Goal: Communication & Community: Answer question/provide support

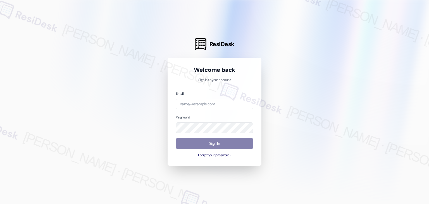
type input "[EMAIL_ADDRESS][DOMAIN_NAME]"
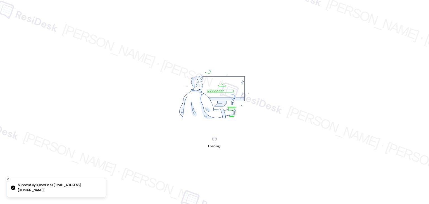
click at [242, 143] on div "Loading..." at bounding box center [214, 102] width 429 height 204
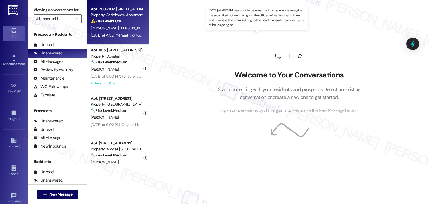
click at [123, 37] on div "[DATE] at 4:52 PM: Yeah not to be mean but can someone else give me a call that…" at bounding box center [267, 35] width 353 height 5
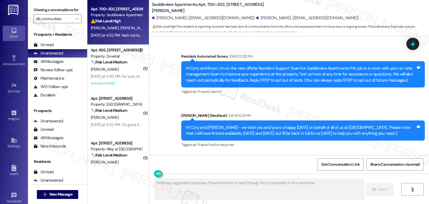
scroll to position [2996, 0]
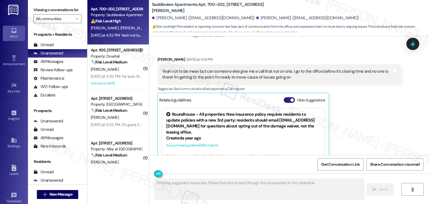
click at [283, 97] on button "Hide Suggestions" at bounding box center [288, 100] width 11 height 6
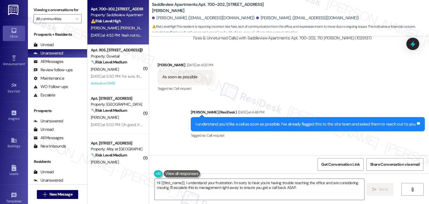
scroll to position [2887, 0]
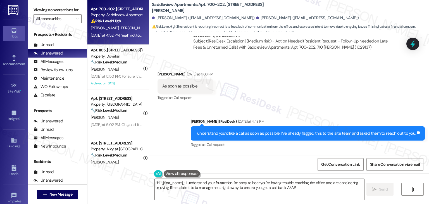
click at [269, 130] on div "I understand you’d like a call as soon as possible. I’ve already flagged this t…" at bounding box center [305, 133] width 220 height 6
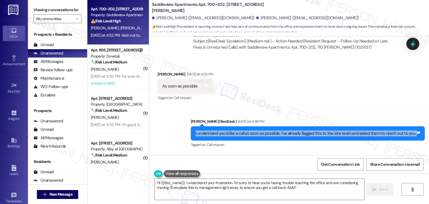
copy div "I understand you’d like a call as soon as possible. I’ve already flagged this t…"
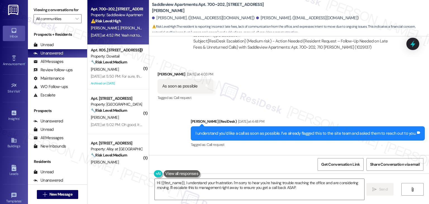
click at [227, 177] on div "Yeah not to be mean but can someone else give me a call that not on site. I go …" at bounding box center [277, 183] width 230 height 12
copy div "Yeah not to be mean but can someone else give me a call that not on site. I go …"
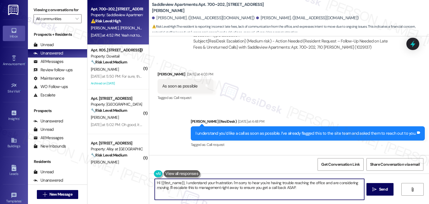
drag, startPoint x: 193, startPoint y: 186, endPoint x: 230, endPoint y: 181, distance: 37.6
click at [230, 181] on textarea "Hi {{first_name}}, I understand your frustration. I'm sorry to hear you're havi…" at bounding box center [259, 189] width 209 height 21
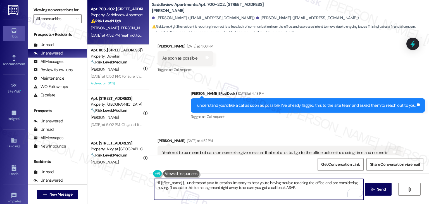
click at [227, 182] on textarea "Hi {{first_name}}, I understand your frustration. I'm sorry to hear you're havi…" at bounding box center [258, 189] width 209 height 21
paste textarea "Coty, I'm sorry to hear you're having trouble reaching the office and are consi…"
type textarea "Hi Coty, I'm sorry to hear you're having trouble reaching the office and are co…"
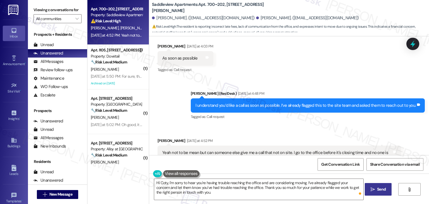
drag, startPoint x: 378, startPoint y: 190, endPoint x: 376, endPoint y: 186, distance: 4.6
click at [378, 189] on span "Send" at bounding box center [381, 189] width 9 height 6
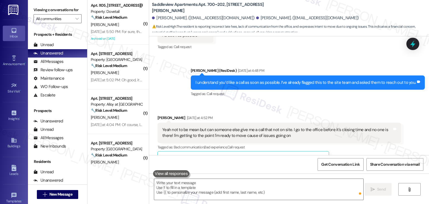
scroll to position [2965, 0]
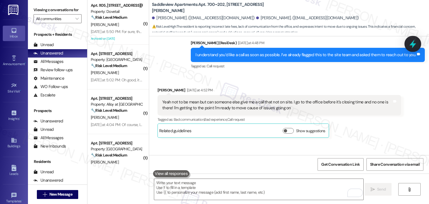
click at [412, 44] on icon at bounding box center [412, 44] width 7 height 9
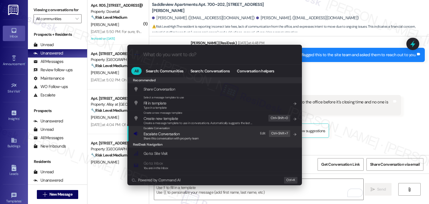
click at [150, 131] on span "Escalate Conversation" at bounding box center [161, 134] width 36 height 6
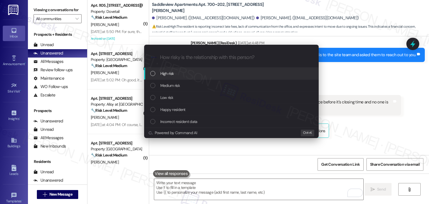
click at [151, 72] on div "List of options" at bounding box center [152, 73] width 5 height 5
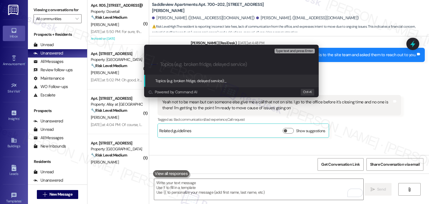
paste input "Resident Unable to Reach On-Site Team – Requesting Off-Site Call"
drag, startPoint x: 291, startPoint y: 64, endPoint x: 275, endPoint y: 65, distance: 16.8
click at [275, 65] on input "Resident Unable to Reach On-Site Team – Requesting Off-Site Call" at bounding box center [233, 64] width 147 height 6
type input "Resident Unable to Reach On-Site Team – Requesting for Call"
click at [277, 64] on input "Resident Unable to Reach On-Site Team – Requesting for Call" at bounding box center [233, 64] width 147 height 6
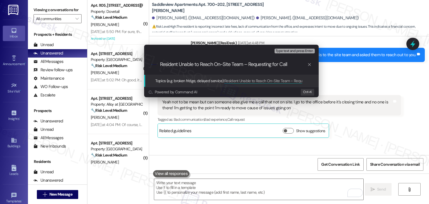
click at [289, 64] on input "Resident Unable to Reach On-Site Team – Requesting for Call" at bounding box center [233, 64] width 147 height 6
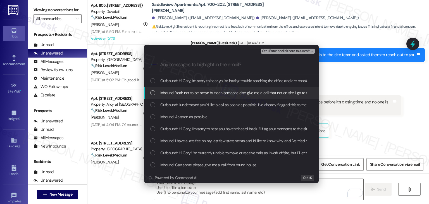
click at [150, 92] on div "List of options" at bounding box center [152, 92] width 5 height 5
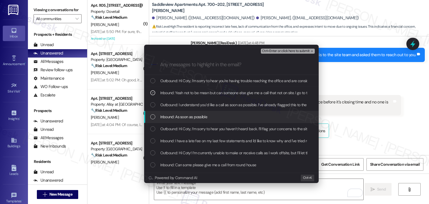
click at [152, 115] on div "List of options" at bounding box center [152, 116] width 5 height 5
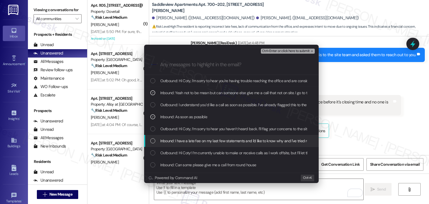
click at [154, 140] on div "List of options" at bounding box center [152, 140] width 5 height 5
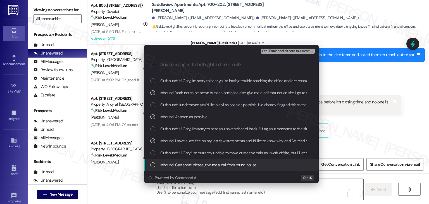
click at [153, 163] on div "List of options" at bounding box center [152, 164] width 5 height 5
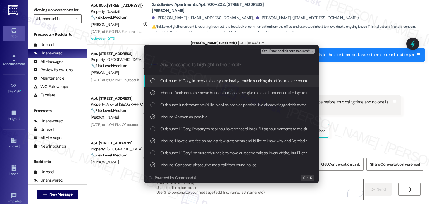
click at [296, 51] on span "Ctrl+Enter or click here to submit" at bounding box center [286, 51] width 48 height 4
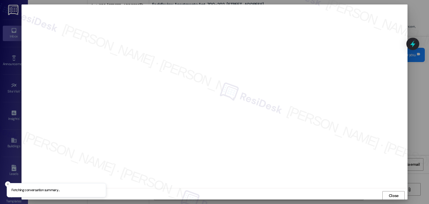
scroll to position [0, 0]
click at [387, 193] on span "Close" at bounding box center [393, 195] width 12 height 6
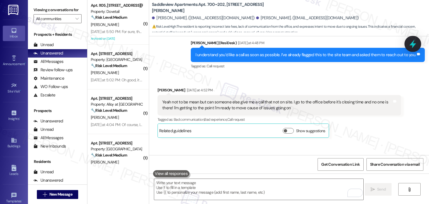
click at [413, 44] on icon at bounding box center [412, 44] width 7 height 9
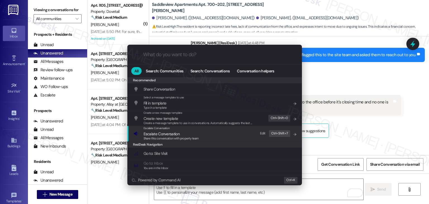
click at [172, 134] on span "Escalate Conversation" at bounding box center [161, 133] width 36 height 5
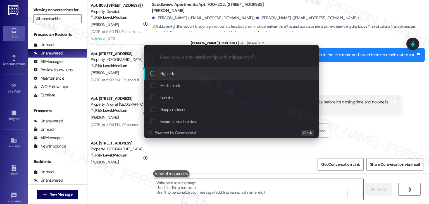
click at [154, 74] on div "List of options" at bounding box center [152, 73] width 5 height 5
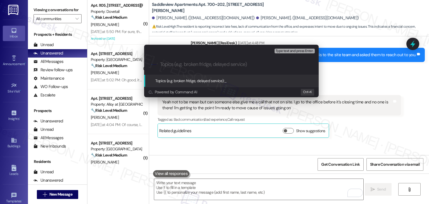
paste input "Resident Unable to Reach On-Site Team – Requesting for Call"
type input "Resident Unable to Reach On-Site Team – Requesting for Call"
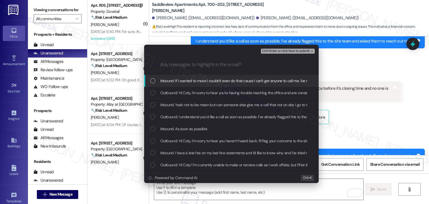
scroll to position [3010, 0]
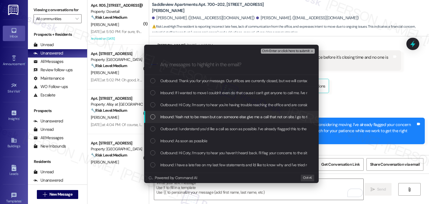
click at [376, 115] on div "Escalate Conversation High risk Resident Unable to Reach On-Site Team – Request…" at bounding box center [214, 102] width 429 height 204
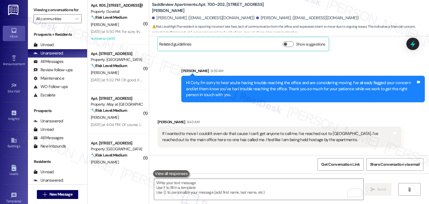
scroll to position [3055, 0]
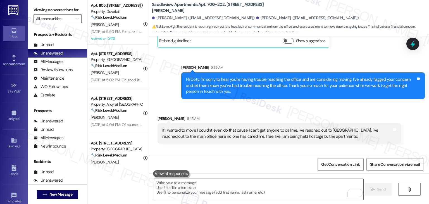
click at [319, 156] on div "Sent via SMS ResiDesk After Hours Assistant 9:43 AM Thank you for your message.…" at bounding box center [303, 174] width 252 height 37
click at [417, 47] on icon at bounding box center [412, 43] width 9 height 9
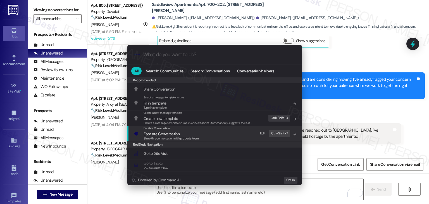
click at [181, 136] on div "Share this conversation with property team" at bounding box center [170, 138] width 55 height 5
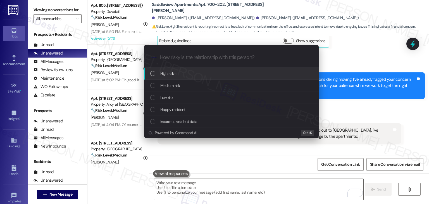
click at [152, 74] on div "List of options" at bounding box center [152, 73] width 5 height 5
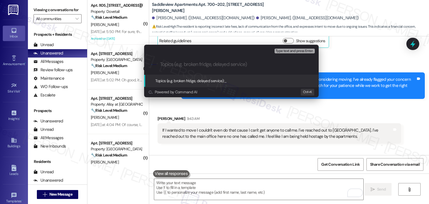
paste input "Resident Unable to Reach On-Site Team – Requesting for Call"
type input "Resident Unable to Reach On-Site Team – Requesting for Call"
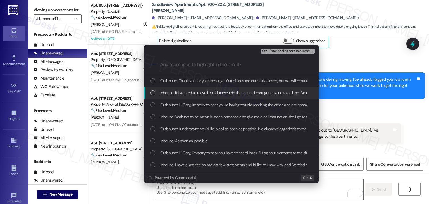
click at [154, 92] on div "List of options" at bounding box center [152, 92] width 5 height 5
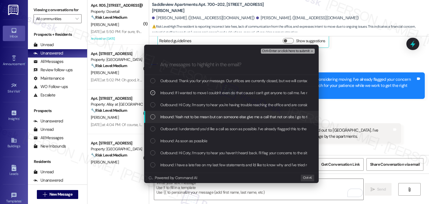
click at [154, 114] on div "List of options" at bounding box center [152, 116] width 5 height 5
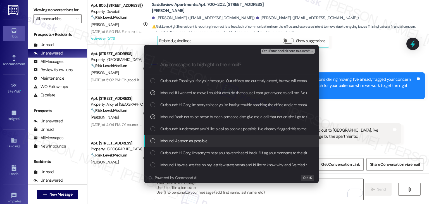
click at [153, 140] on div "List of options" at bounding box center [152, 140] width 5 height 5
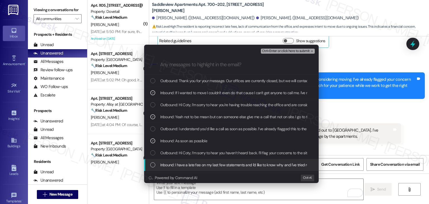
click at [152, 165] on div "List of options" at bounding box center [152, 164] width 5 height 5
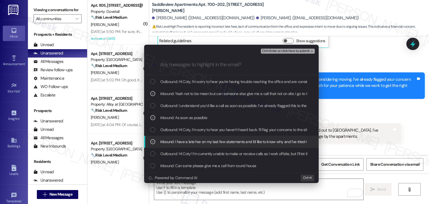
scroll to position [28, 0]
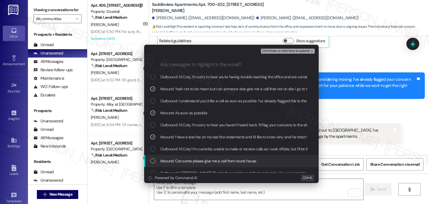
click at [152, 160] on div "List of options" at bounding box center [152, 160] width 5 height 5
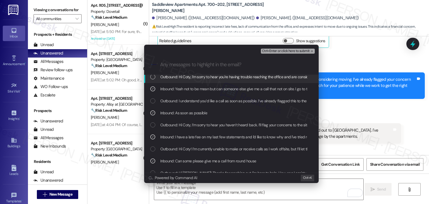
click at [286, 51] on span "Ctrl+Enter or click here to submit" at bounding box center [286, 51] width 48 height 4
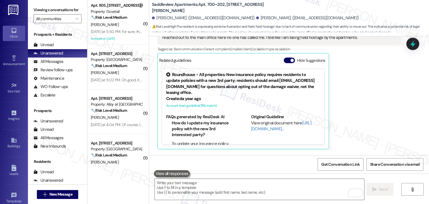
scroll to position [3181, 0]
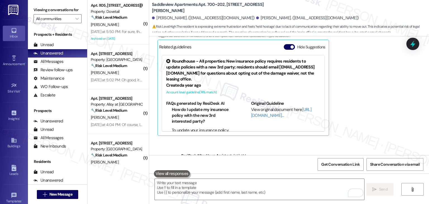
click at [354, 140] on div "Sent via SMS ResiDesk After Hours Assistant 9:43 AM Thank you for your message.…" at bounding box center [289, 166] width 280 height 53
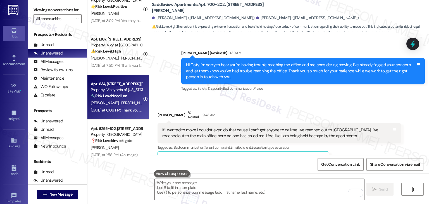
scroll to position [656, 0]
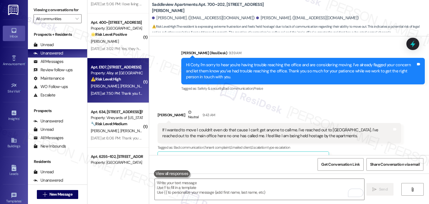
click at [118, 94] on div "[DATE] at 7:50 PM: Thank you for your message. Our offices are currently closed…" at bounding box center [259, 93] width 336 height 5
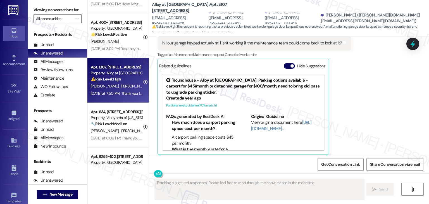
scroll to position [126, 0]
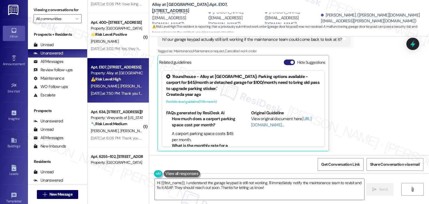
click at [283, 61] on button "Hide Suggestions" at bounding box center [288, 62] width 11 height 6
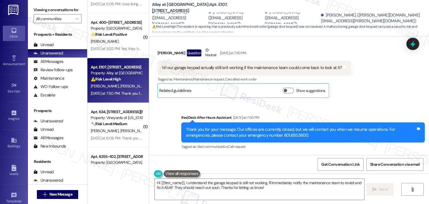
click at [380, 99] on div "Received via SMS [PERSON_NAME] Question Neutral [DATE] at 7:50 PM hi! our garag…" at bounding box center [289, 68] width 280 height 67
click at [377, 99] on div "Received via SMS [PERSON_NAME] Question Neutral [DATE] at 7:50 PM hi! our garag…" at bounding box center [289, 68] width 280 height 67
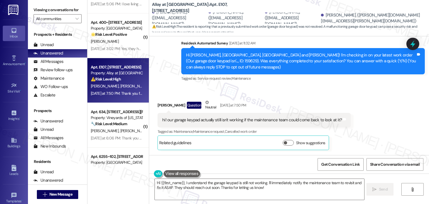
scroll to position [42, 0]
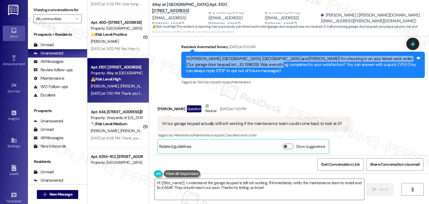
drag, startPoint x: 257, startPoint y: 64, endPoint x: 181, endPoint y: 55, distance: 76.9
click at [181, 55] on div "Hi [PERSON_NAME], [GEOGRAPHIC_DATA], [GEOGRAPHIC_DATA] and [PERSON_NAME]! I'm c…" at bounding box center [302, 65] width 243 height 26
copy div "Hi [PERSON_NAME], [GEOGRAPHIC_DATA], [GEOGRAPHIC_DATA] and [PERSON_NAME]! I'm c…"
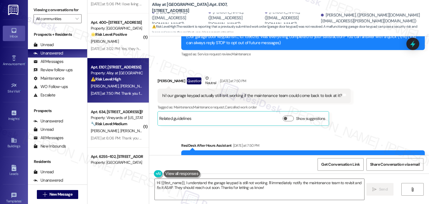
click at [252, 97] on div "hi! our garage keypad actually still isn't working if the maintenance team coul…" at bounding box center [251, 96] width 179 height 6
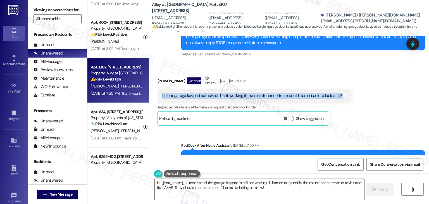
click at [252, 97] on div "hi! our garage keypad actually still isn't working if the maintenance team coul…" at bounding box center [251, 96] width 179 height 6
copy div "hi! our garage keypad actually still isn't working if the maintenance team coul…"
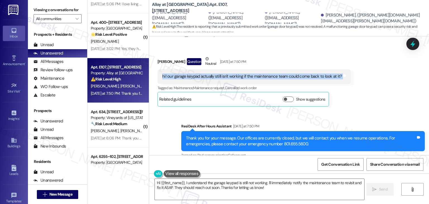
scroll to position [98, 0]
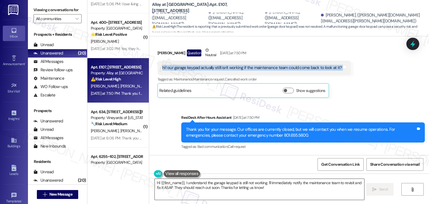
click at [257, 188] on textarea "Hi {{first_name}}, I understand the garage keypad is still not working. I'll im…" at bounding box center [259, 189] width 209 height 21
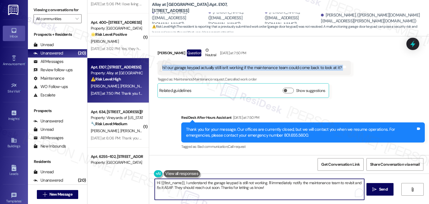
click at [257, 188] on textarea "Hi {{first_name}}, I understand the garage keypad is still not working. I'll im…" at bounding box center [259, 189] width 209 height 21
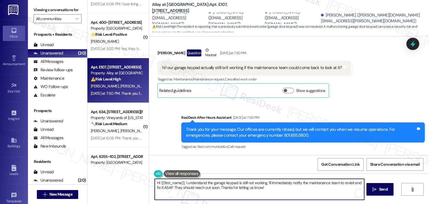
paste textarea "[PERSON_NAME], I’m sorry to hear the keypad still isn’t working. I’ll go ahead …"
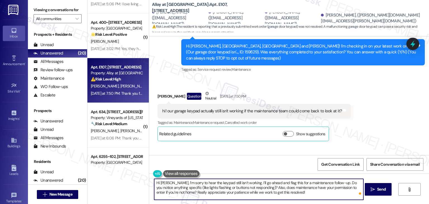
scroll to position [42, 0]
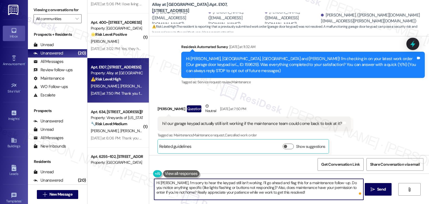
click at [205, 181] on textarea "Hi [PERSON_NAME], I’m sorry to hear the keypad still isn’t working. I’ll go ahe…" at bounding box center [258, 189] width 209 height 21
type textarea "Hi [PERSON_NAME], I’m sorry to hear the garage keypad still isn’t working. I’ll…"
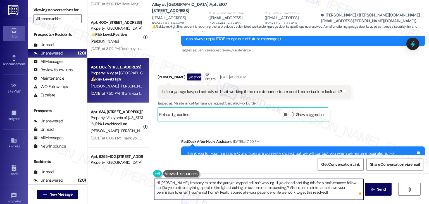
scroll to position [98, 0]
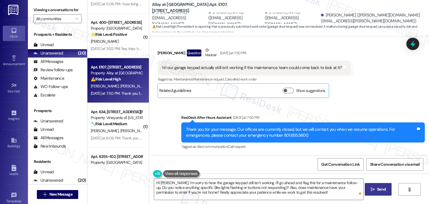
click at [373, 187] on icon "" at bounding box center [372, 189] width 4 height 4
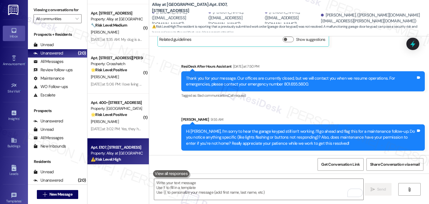
scroll to position [572, 0]
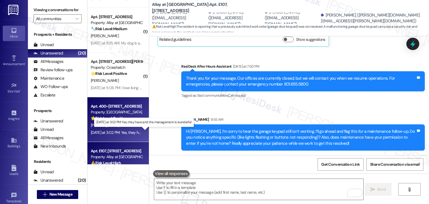
click at [123, 130] on div "[DATE] at 3:02 PM: Yes, they have and the management is wonderful [DATE] at 3:0…" at bounding box center [146, 132] width 110 height 5
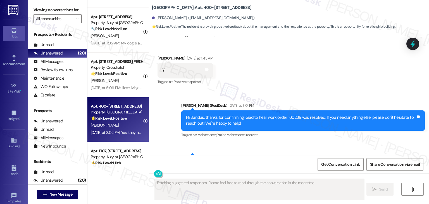
type textarea "Fetching suggested responses. Please feel free to read through the conversation…"
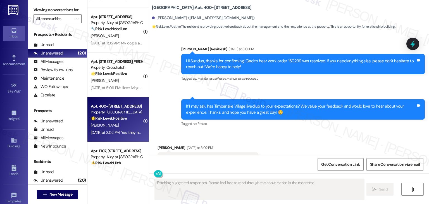
scroll to position [218, 0]
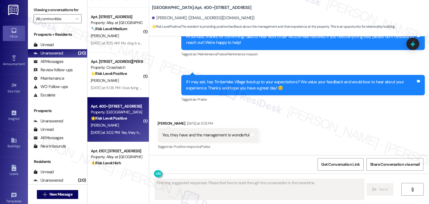
click at [311, 131] on div "Received via SMS [PERSON_NAME] [DATE] at 3:02 PM Yes, they have and the managem…" at bounding box center [289, 131] width 280 height 47
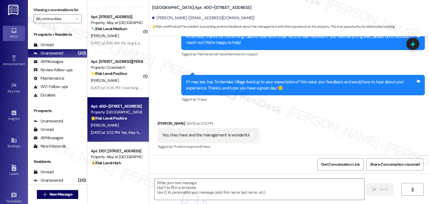
click at [311, 131] on div "Received via SMS [PERSON_NAME] [DATE] at 3:02 PM Yes, they have and the managem…" at bounding box center [289, 131] width 280 height 47
click at [244, 88] on div "If I may ask, has Timberlake Village lived up to your expectations? We value yo…" at bounding box center [301, 85] width 230 height 12
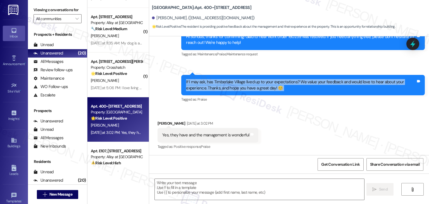
click at [244, 88] on div "If I may ask, has Timberlake Village lived up to your expectations? We value yo…" at bounding box center [301, 85] width 230 height 12
copy div "If I may ask, has Timberlake Village lived up to your expectations? We value yo…"
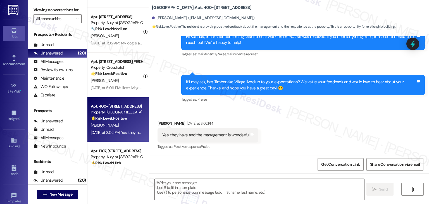
click at [176, 136] on div "Yes, they have and the management is wonderful" at bounding box center [205, 135] width 87 height 6
copy div "Yes, they have and the management is wonderful Tags and notes"
click at [203, 187] on textarea at bounding box center [259, 189] width 209 height 21
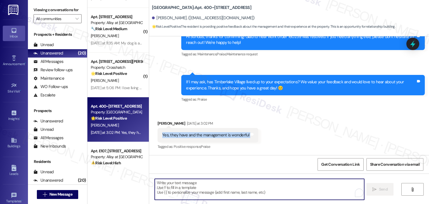
paste textarea "That’s so great to hear, [PERSON_NAME]! We appreciate your kind words about the…"
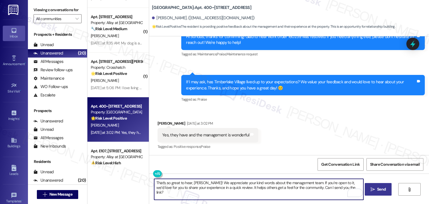
type textarea "That’s so great to hear, [PERSON_NAME]! We appreciate your kind words about the…"
click at [380, 189] on span "Send" at bounding box center [381, 189] width 9 height 6
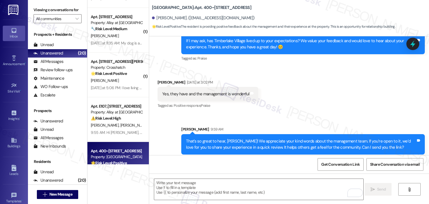
scroll to position [263, 0]
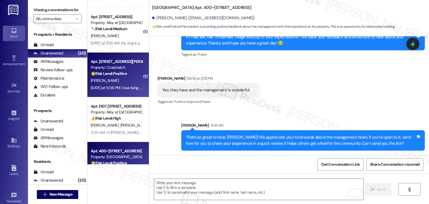
click at [126, 95] on div "Apt. 301A, [STREET_ADDRESS][PERSON_NAME] Property: Crosshatch 🌟 Risk Level: Pos…" at bounding box center [117, 74] width 61 height 45
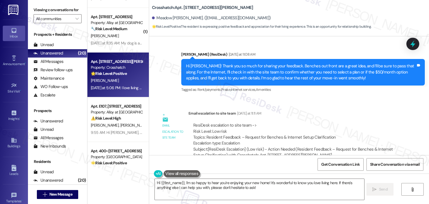
scroll to position [320, 0]
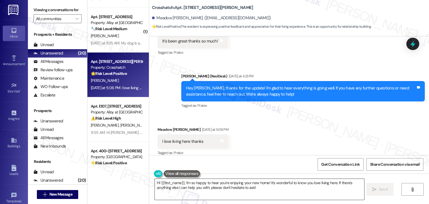
click at [325, 187] on textarea "Hi {{first_name}}, I'm so happy to hear you're enjoying your new home! It's won…" at bounding box center [259, 189] width 209 height 21
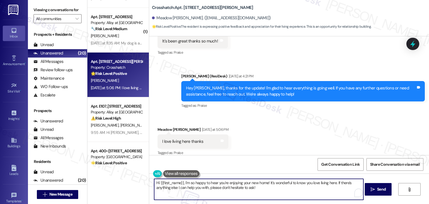
drag, startPoint x: 336, startPoint y: 182, endPoint x: 182, endPoint y: 182, distance: 153.2
click at [182, 182] on textarea "Hi {{first_name}}, I'm so happy to hear you're enjoying your new home! It's won…" at bounding box center [258, 189] width 209 height 21
click at [262, 188] on textarea "Hi {{first_name}}, I'm so happy to hear you're enjoying your new home! It's won…" at bounding box center [259, 189] width 209 height 21
drag, startPoint x: 261, startPoint y: 189, endPoint x: 203, endPoint y: 183, distance: 57.9
click at [203, 183] on textarea "Hi {{first_name}}, I'm so happy to hear you're enjoying your new home! It's won…" at bounding box center [259, 189] width 209 height 21
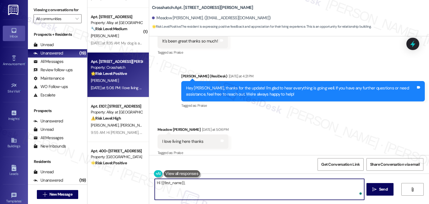
paste textarea "I'm so happy to hear you're enjoying your new home! It's wonderful to know you …"
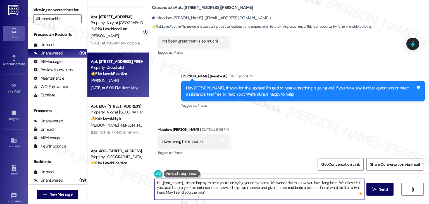
type textarea "Hi {{first_name}}, I'm so happy to hear you're enjoying your new home! It's won…"
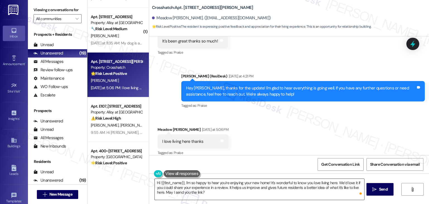
click at [243, 193] on textarea "Hi {{first_name}}, I'm so happy to hear you're enjoying your new home! It's won…" at bounding box center [259, 189] width 209 height 21
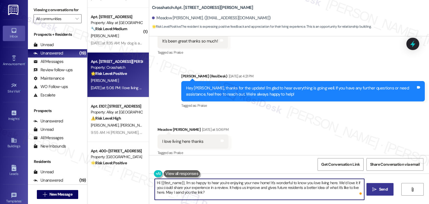
click at [385, 188] on span "Send" at bounding box center [383, 189] width 9 height 6
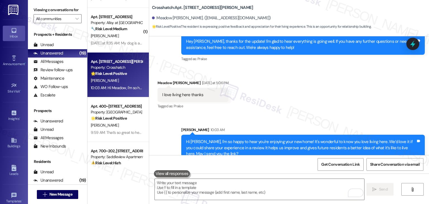
scroll to position [371, 0]
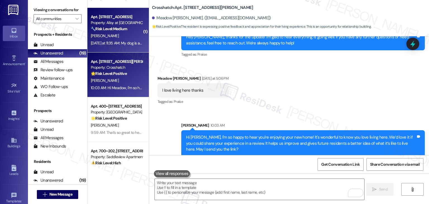
click at [108, 38] on div "[PERSON_NAME]" at bounding box center [116, 35] width 53 height 7
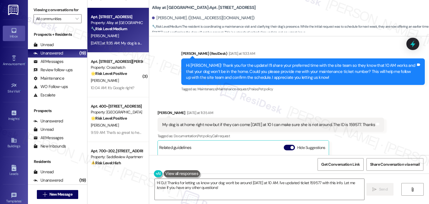
scroll to position [2122, 0]
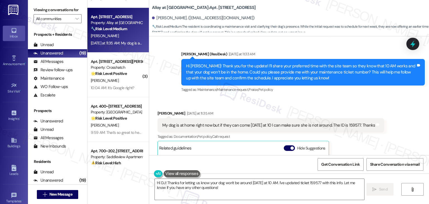
click at [378, 129] on div "[PERSON_NAME] [DATE] at 11:35 AM My dog is at home right now but if they can co…" at bounding box center [270, 173] width 226 height 126
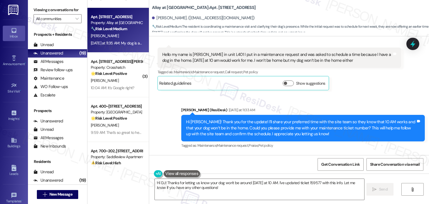
click at [267, 119] on div "Hi [PERSON_NAME]! Thank you for the update! I’ll share your preferred time with…" at bounding box center [301, 128] width 230 height 18
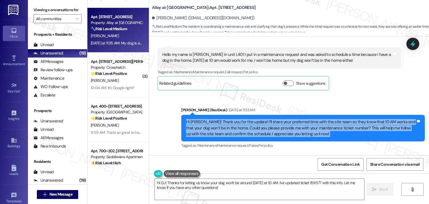
click at [267, 119] on div "Hi [PERSON_NAME]! Thank you for the update! I’ll share your preferred time with…" at bounding box center [301, 128] width 230 height 18
copy div "Hi [PERSON_NAME]! Thank you for the update! I’ll share your preferred time with…"
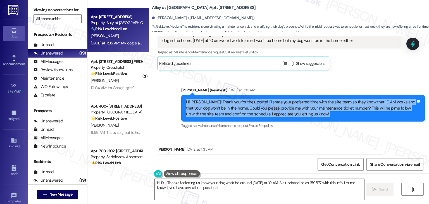
scroll to position [2094, 0]
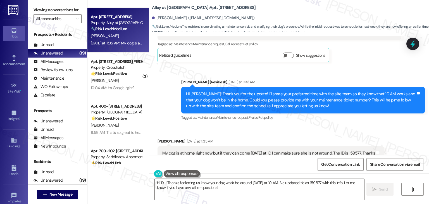
click at [245, 150] on div "My dog is at home right now but if they can come [DATE] at 10 I can make sure s…" at bounding box center [268, 153] width 213 height 6
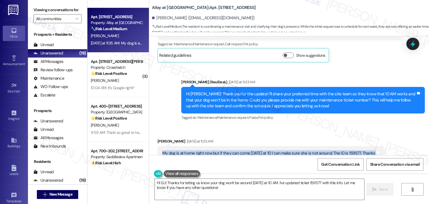
click at [245, 150] on div "My dog is at home right now but if they can come [DATE] at 10 I can make sure s…" at bounding box center [268, 153] width 213 height 6
copy div "My dog is at home right now but if they can come [DATE] at 10 I can make sure s…"
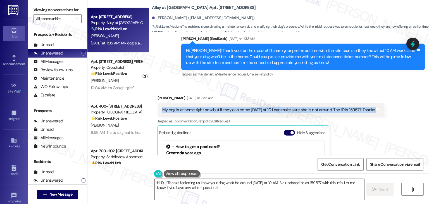
scroll to position [2122, 0]
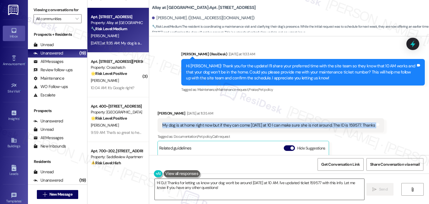
click at [215, 184] on textarea "Hi DJ! Thanks for letting us know your dog won't be around [DATE] at 10 AM. I'v…" at bounding box center [259, 189] width 209 height 21
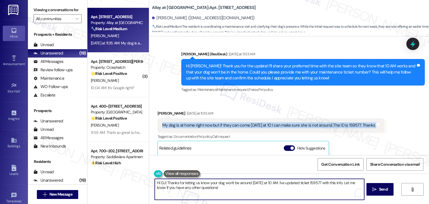
click at [215, 184] on textarea "Hi DJ! Thanks for letting us know your dog won't be around [DATE] at 10 AM. I'v…" at bounding box center [259, 189] width 209 height 21
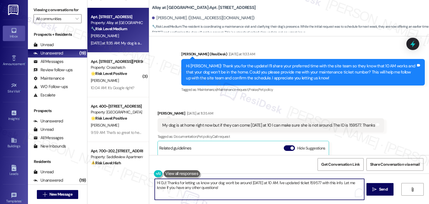
paste textarea "ale! Just in case the team isn't able to make it [DATE], could you please share…"
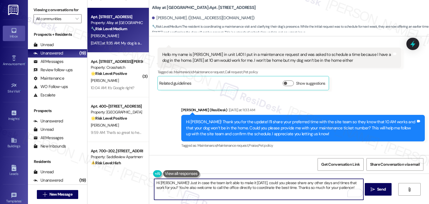
scroll to position [2178, 0]
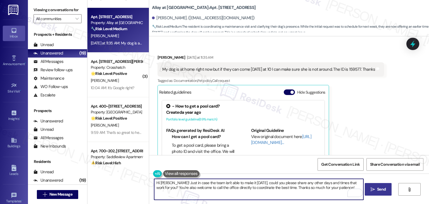
type textarea "Hi [PERSON_NAME]! Just in case the team isn't able to make it [DATE], could you…"
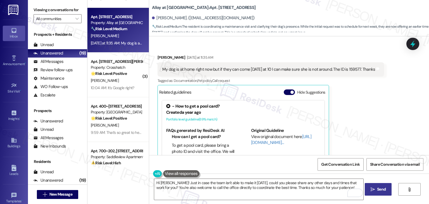
click at [377, 188] on span "Send" at bounding box center [381, 189] width 9 height 6
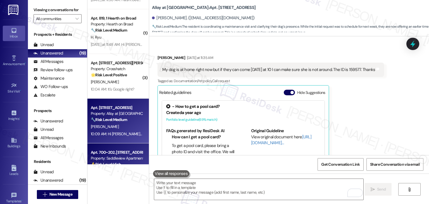
scroll to position [517, 0]
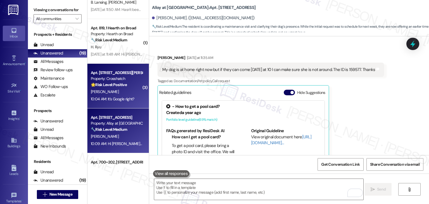
click at [123, 100] on div "10:04 AM: It's Google right? 10:04 AM: It's Google right?" at bounding box center [112, 98] width 43 height 5
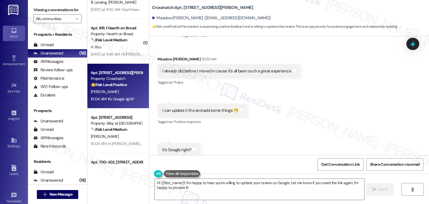
scroll to position [497, 0]
click at [287, 182] on textarea "Hi {{first_name}}! I'm happy to hear you're willing to update your review on Go…" at bounding box center [259, 189] width 209 height 21
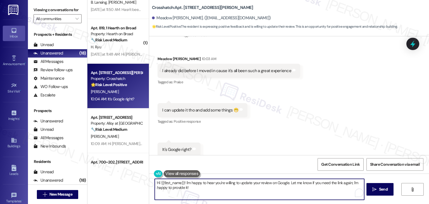
paste textarea "Here’s the link to the review page:"
type textarea "Hi {{first_name}}! I'm happy to hear you're willing to update your review on Go…"
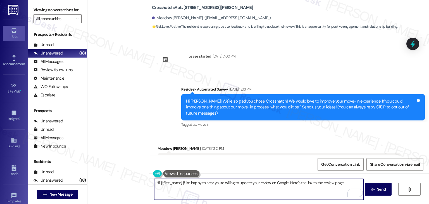
scroll to position [497, 0]
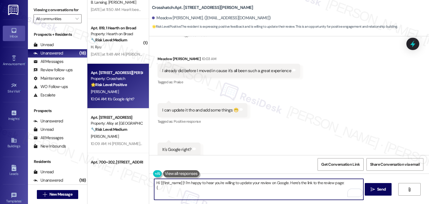
type textarea "Hi {{first_name}}! I'm happy to hear you're willing to update your review on Go…"
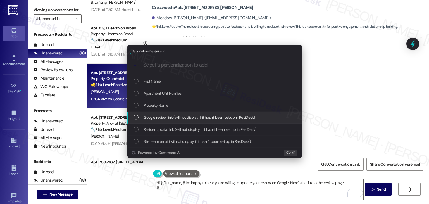
click at [135, 117] on div "List of options" at bounding box center [135, 117] width 5 height 5
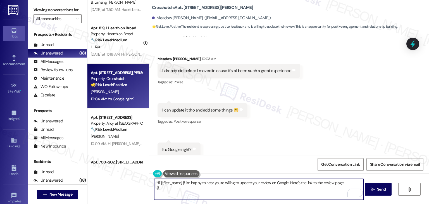
click at [221, 187] on textarea "Hi {{first_name}}! I'm happy to hear you're willing to update your review on Go…" at bounding box center [258, 189] width 209 height 21
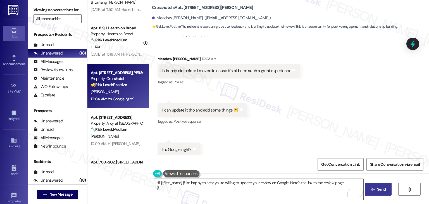
click at [384, 189] on span "Send" at bounding box center [381, 189] width 9 height 6
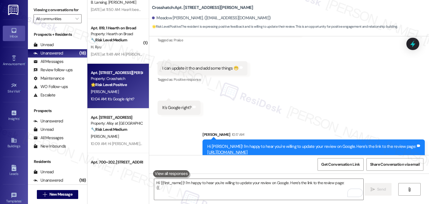
scroll to position [542, 0]
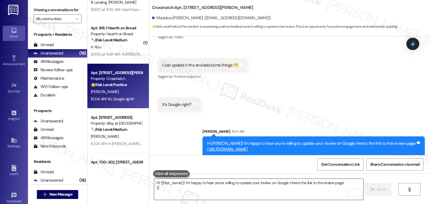
click at [250, 184] on textarea "Hi {{first_name}}! I'm happy to hear you're willing to update your review on Go…" at bounding box center [258, 189] width 209 height 21
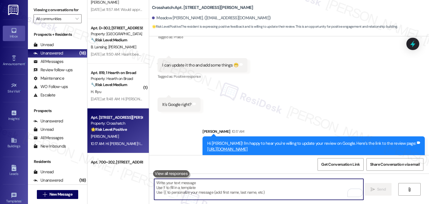
paste textarea "Kindly inform us once the review is complete so we can share it with the team. …"
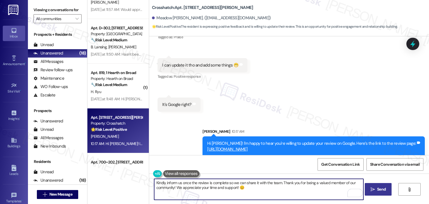
type textarea "Kindly inform us once the review is complete so we can share it with the team. …"
click at [374, 188] on span " Send" at bounding box center [378, 189] width 18 height 6
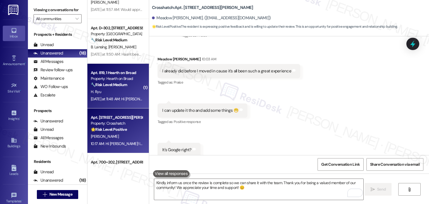
scroll to position [587, 0]
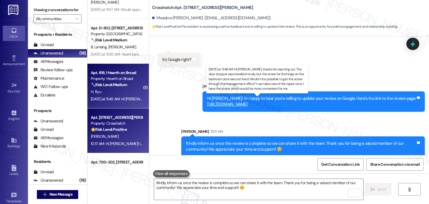
click at [113, 101] on div "Yesterday at 11:48 AM: Hi Dottie, thanks for reaching out. The door stopper was…" at bounding box center [357, 98] width 532 height 5
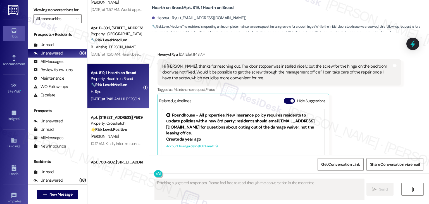
scroll to position [180, 0]
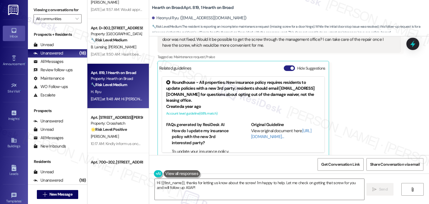
click at [285, 65] on button "Hide Suggestions" at bounding box center [288, 68] width 11 height 6
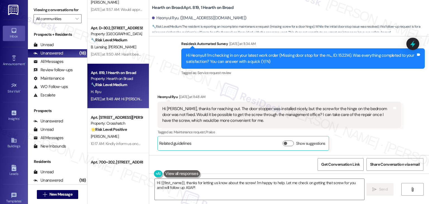
scroll to position [98, 0]
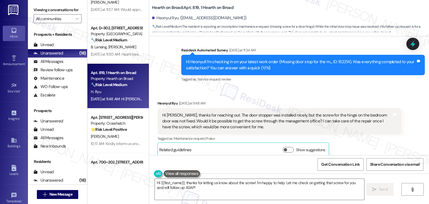
click at [288, 81] on div "Survey, sent via SMS Residesk Automated Survey Yesterday at 11:34 AM Hi Heonyul…" at bounding box center [303, 65] width 252 height 45
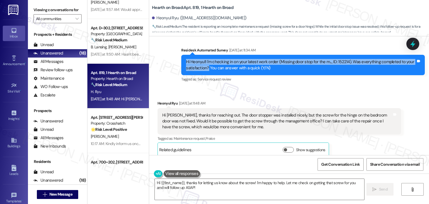
drag, startPoint x: 182, startPoint y: 56, endPoint x: 204, endPoint y: 67, distance: 24.8
click at [204, 67] on div "Hi Heonyul! I'm checking in on your latest work order (Missing door stop for th…" at bounding box center [302, 65] width 243 height 20
copy div "Hi Heonyul! I'm checking in on your latest work order (Missing door stop for th…"
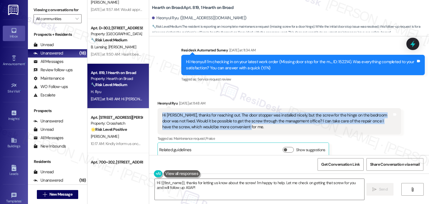
drag, startPoint x: 232, startPoint y: 122, endPoint x: 157, endPoint y: 106, distance: 76.6
click at [157, 108] on div "Hi Dottie, thanks for reaching out. The door stopper was installed nicely, but …" at bounding box center [278, 121] width 243 height 26
copy div "Hi Dottie, thanks for reaching out. The door stopper was installed nicely, but …"
click at [207, 187] on textarea "Hi {{first_name}}, thanks for letting us know about the screw! I'm happy to hel…" at bounding box center [259, 189] width 209 height 21
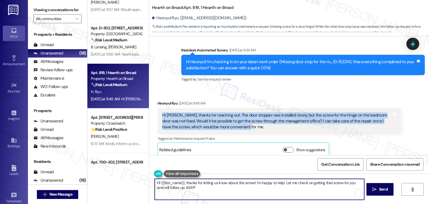
click at [207, 187] on textarea "Hi {{first_name}}, thanks for letting us know about the screw! I'm happy to hel…" at bounding box center [259, 189] width 209 height 21
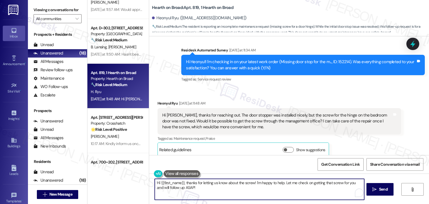
paste textarea "Heonyul, thanks for the update! I’m glad to hear the door stopper was installed…"
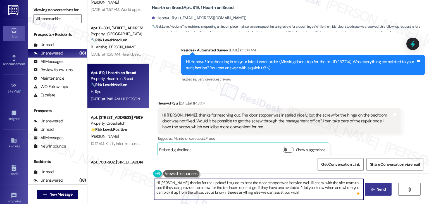
type textarea "Hi Heonyul, thanks for the update! I’m glad to hear the door stopper was instal…"
click at [379, 189] on span "Send" at bounding box center [381, 189] width 9 height 6
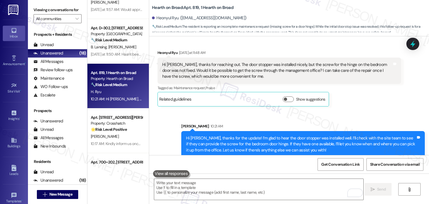
scroll to position [149, 0]
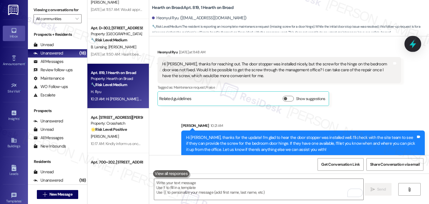
click at [411, 46] on icon at bounding box center [412, 43] width 9 height 9
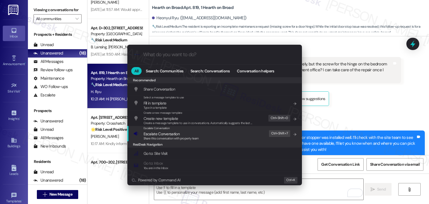
click at [184, 137] on span "Share this conversation with property team" at bounding box center [170, 138] width 55 height 4
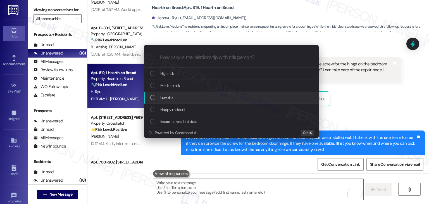
click at [153, 97] on div "List of options" at bounding box center [152, 97] width 5 height 5
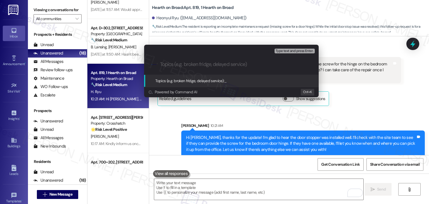
paste input "Follow-Up on WO #152214 – Screw Needed for Bedroom Door Hinge"
type input "Follow-Up on WO #152214 – Screw Needed for Bedroom Door Hinge"
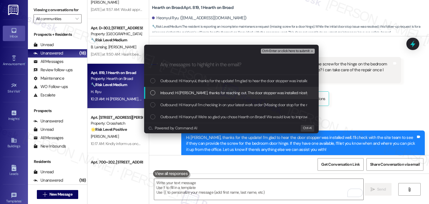
click at [152, 91] on div "List of options" at bounding box center [152, 92] width 5 height 5
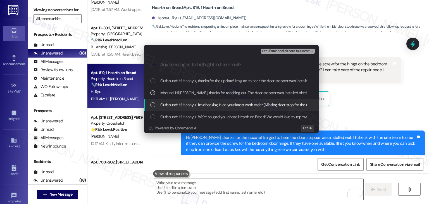
click at [148, 100] on div "Outbound: Hi Heonyul! I'm checking in on your latest work order (Missing door s…" at bounding box center [231, 105] width 174 height 12
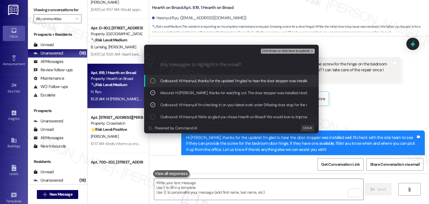
click at [294, 50] on span "Ctrl+Enter or click here to submit" at bounding box center [286, 51] width 48 height 4
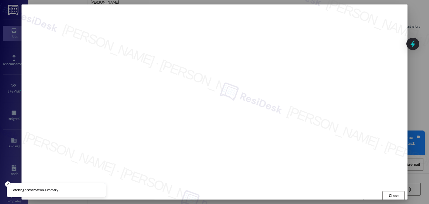
scroll to position [0, 0]
click at [391, 192] on span "Close" at bounding box center [393, 195] width 10 height 6
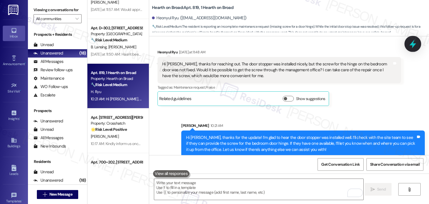
click at [409, 43] on icon at bounding box center [412, 43] width 9 height 9
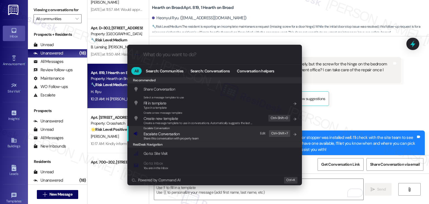
click at [180, 138] on span "Share this conversation with property team" at bounding box center [170, 138] width 55 height 4
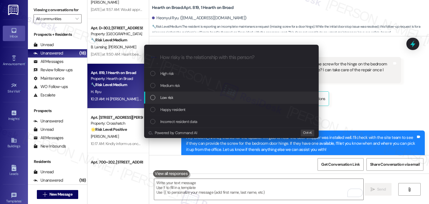
click at [153, 96] on div "List of options" at bounding box center [152, 97] width 5 height 5
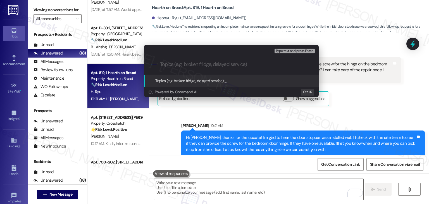
paste input "Follow-Up on WO #152214 – Screw Needed for Bedroom Door Hinge"
type input "Follow-Up on WO #152214 – Screw Needed for Bedroom Door Hinge"
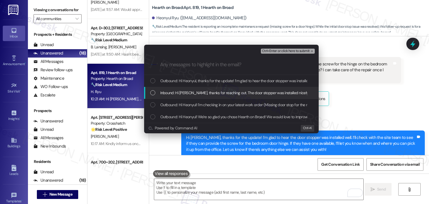
click at [151, 93] on div "List of options" at bounding box center [152, 92] width 5 height 5
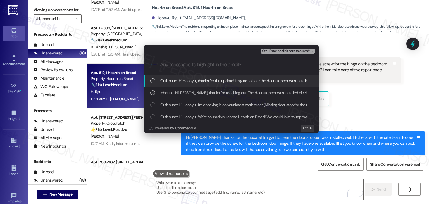
click at [304, 50] on span "Ctrl+Enter or click here to submit" at bounding box center [286, 51] width 48 height 4
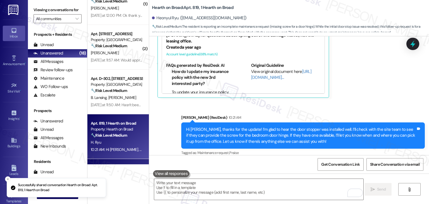
scroll to position [461, 0]
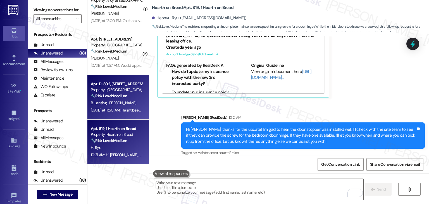
click at [117, 115] on div "Apt. D~302, 3304 N Lakeharbor Lane Property: Edgewater 🔧 Risk Level: Medium The…" at bounding box center [117, 97] width 61 height 45
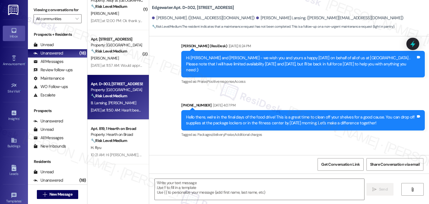
type textarea "Fetching suggested responses. Please feel free to read through the conversation…"
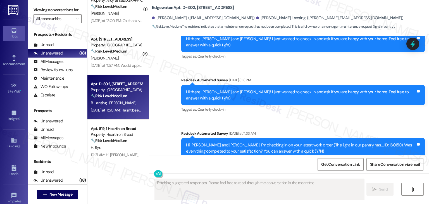
scroll to position [911, 0]
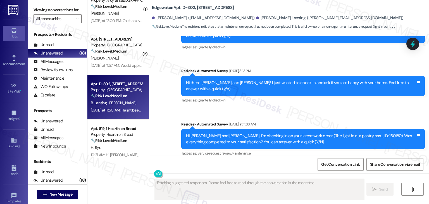
click at [280, 162] on div "Received via SMS Burke Lansing Yesterday at 11:50 AM Hasn't been fixed yet, no …" at bounding box center [289, 185] width 280 height 47
click at [271, 162] on div "Received via SMS Burke Lansing Yesterday at 11:50 AM Hasn't been fixed yet, no …" at bounding box center [289, 185] width 280 height 47
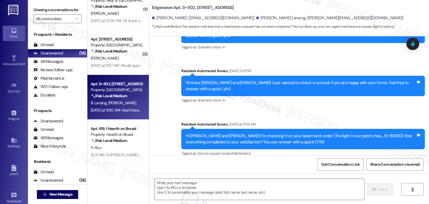
click at [271, 162] on div "Received via SMS Burke Lansing Yesterday at 11:50 AM Hasn't been fixed yet, no …" at bounding box center [289, 185] width 280 height 47
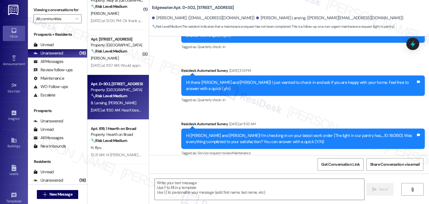
click at [269, 161] on div "Received via SMS Burke Lansing Yesterday at 11:50 AM Hasn't been fixed yet, no …" at bounding box center [289, 184] width 280 height 47
click at [271, 161] on div "Received via SMS Burke Lansing Yesterday at 11:50 AM Hasn't been fixed yet, no …" at bounding box center [289, 184] width 280 height 47
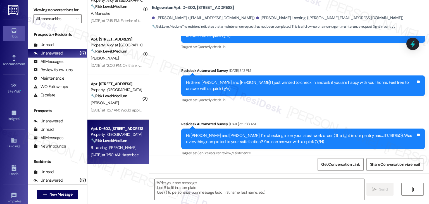
click at [264, 161] on div "Received via SMS Burke Lansing Yesterday at 11:50 AM Hasn't been fixed yet, no …" at bounding box center [289, 184] width 280 height 47
click at [268, 161] on div "Received via SMS Burke Lansing Yesterday at 11:50 AM Hasn't been fixed yet, no …" at bounding box center [289, 184] width 280 height 47
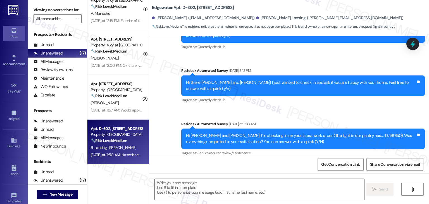
click at [268, 161] on div "Received via SMS Burke Lansing Yesterday at 11:50 AM Hasn't been fixed yet, no …" at bounding box center [289, 184] width 280 height 47
